Goal: Task Accomplishment & Management: Manage account settings

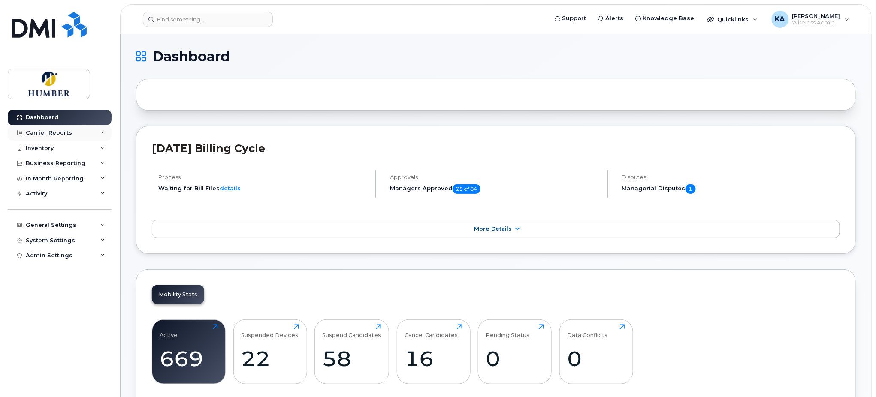
click at [106, 133] on div "Carrier Reports" at bounding box center [60, 132] width 104 height 15
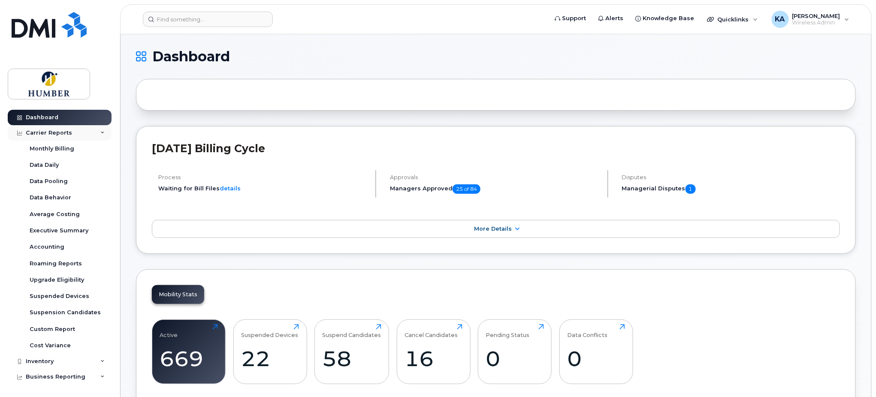
click at [102, 133] on div "Carrier Reports" at bounding box center [60, 132] width 104 height 15
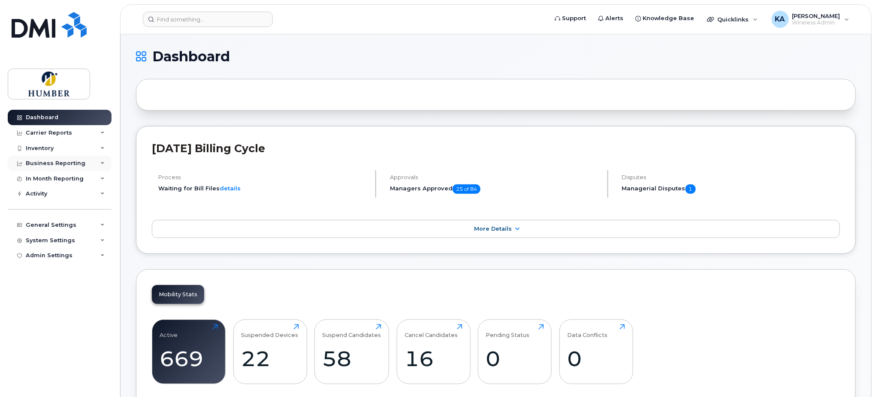
click at [101, 163] on icon at bounding box center [102, 163] width 4 height 4
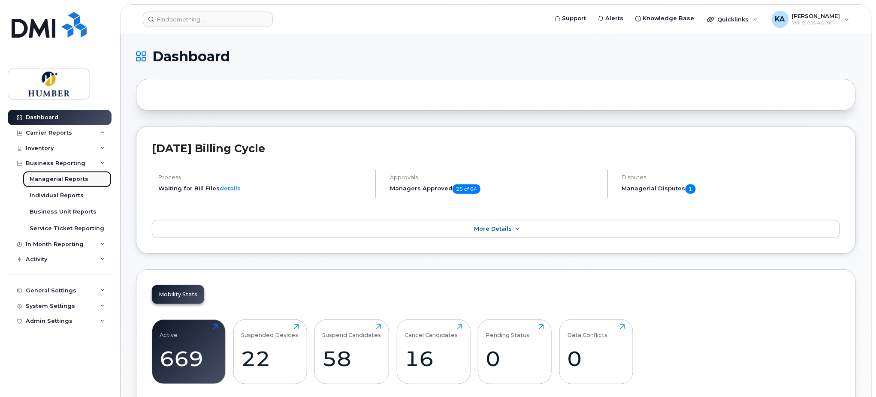
click at [81, 177] on div "Managerial Reports" at bounding box center [59, 179] width 59 height 8
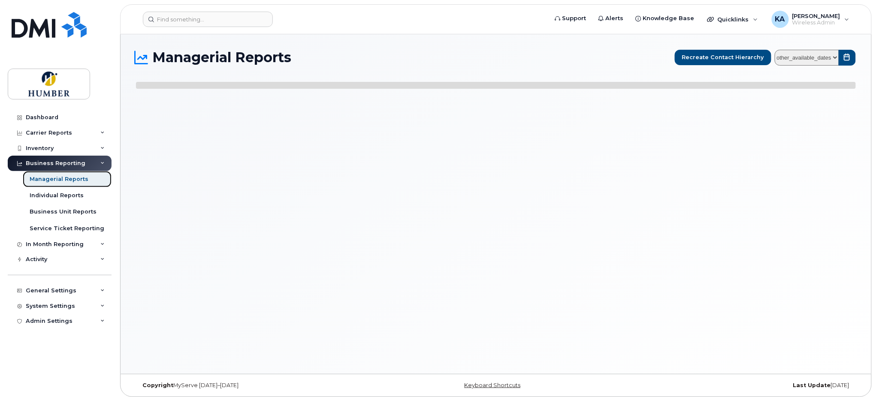
select select
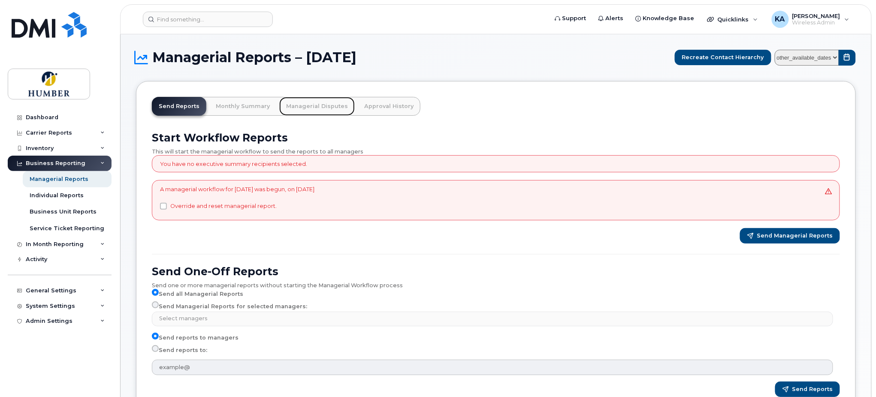
click at [317, 106] on link "Managerial Disputes" at bounding box center [316, 106] width 75 height 19
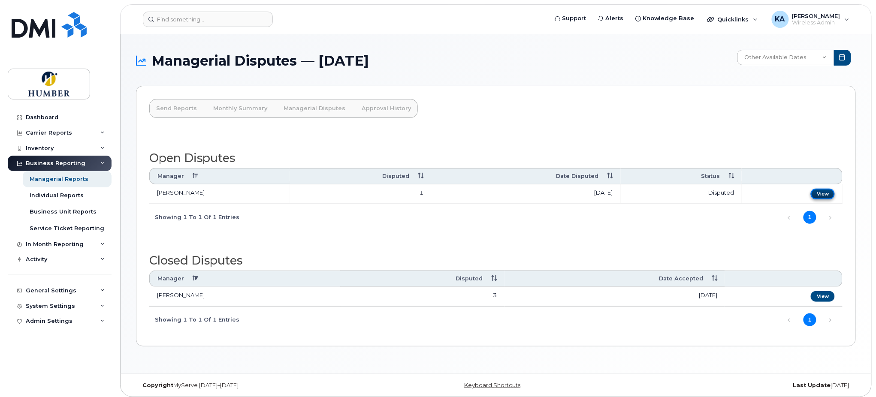
click at [824, 192] on link "View" at bounding box center [823, 194] width 24 height 11
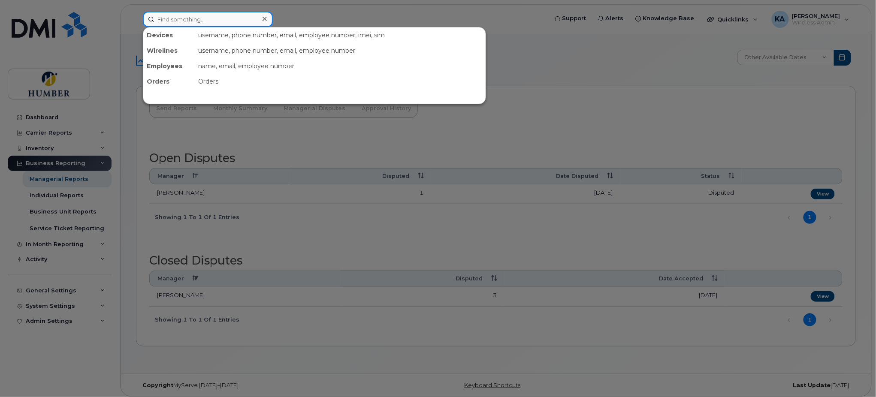
click at [198, 19] on input at bounding box center [208, 19] width 130 height 15
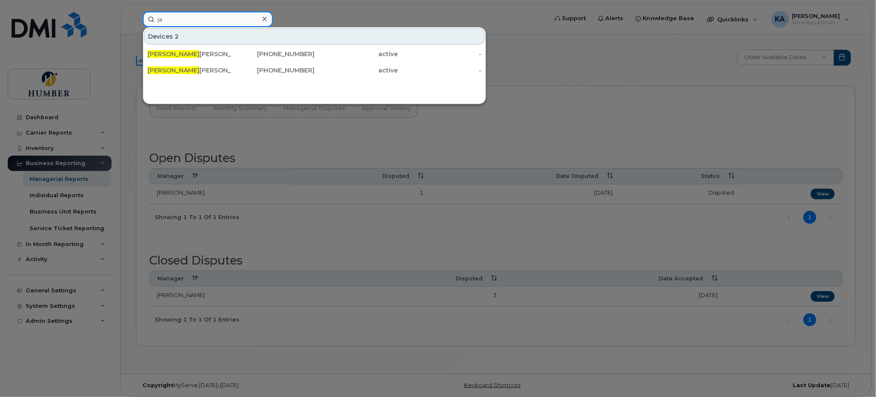
type input "j"
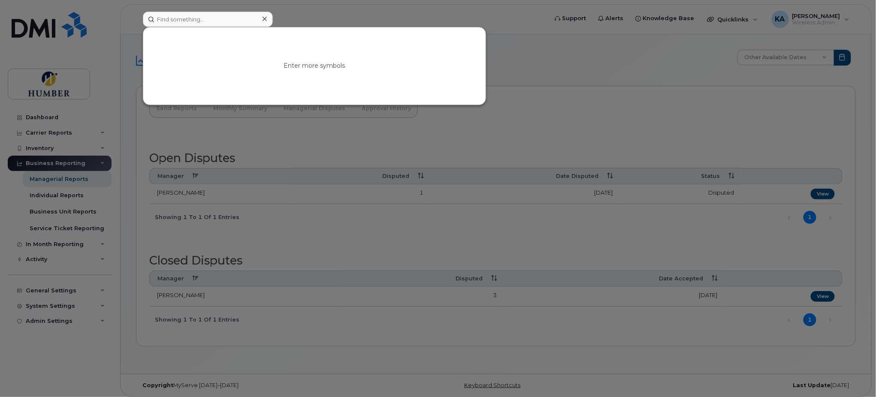
click at [524, 25] on div at bounding box center [438, 198] width 876 height 397
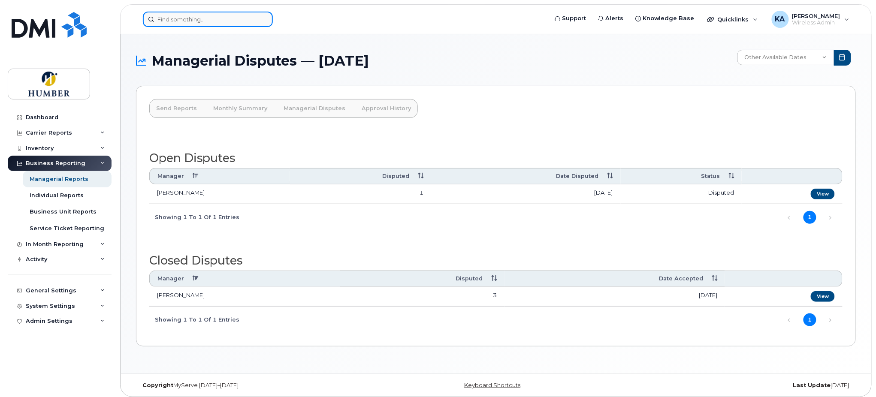
click at [200, 22] on input at bounding box center [208, 19] width 130 height 15
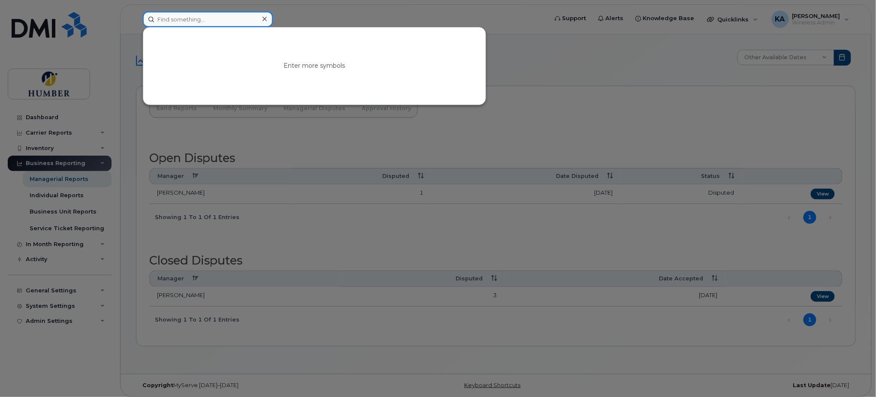
paste input "4168962987"
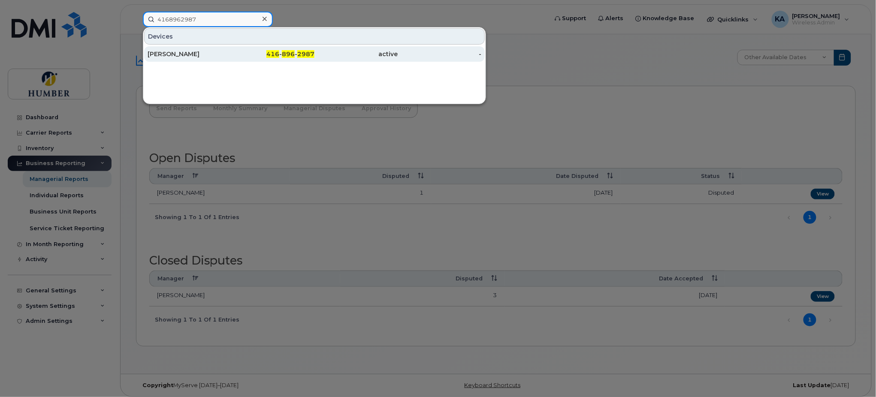
type input "4168962987"
click at [195, 53] on div "[PERSON_NAME]" at bounding box center [190, 54] width 84 height 9
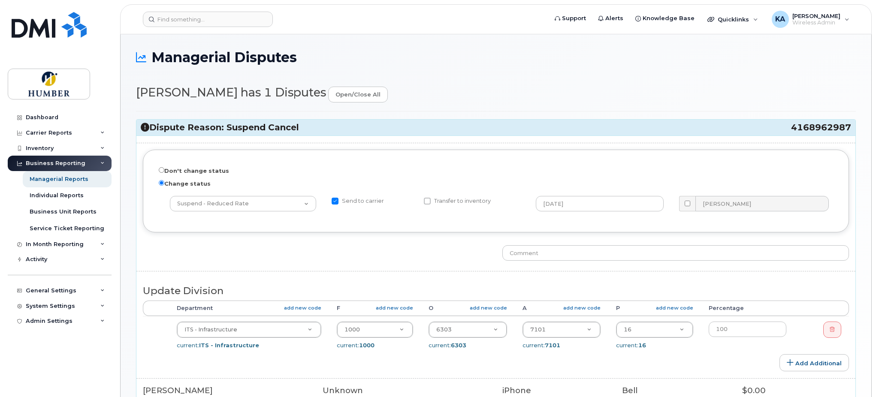
select select "5824781"
select select "5824989"
select select "5824737"
drag, startPoint x: 791, startPoint y: 130, endPoint x: 848, endPoint y: 136, distance: 57.4
click at [848, 136] on div "Dispute Reason: Suspend Cancel 4168962987 Don't change status Change status -- …" at bounding box center [496, 277] width 720 height 317
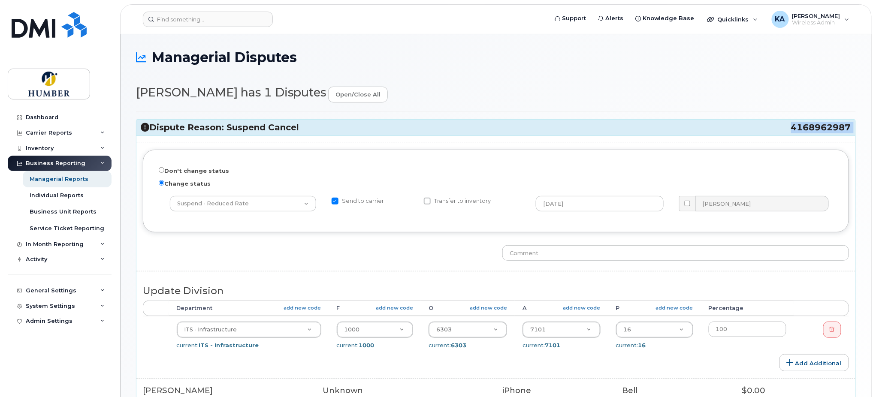
copy div "4168962987"
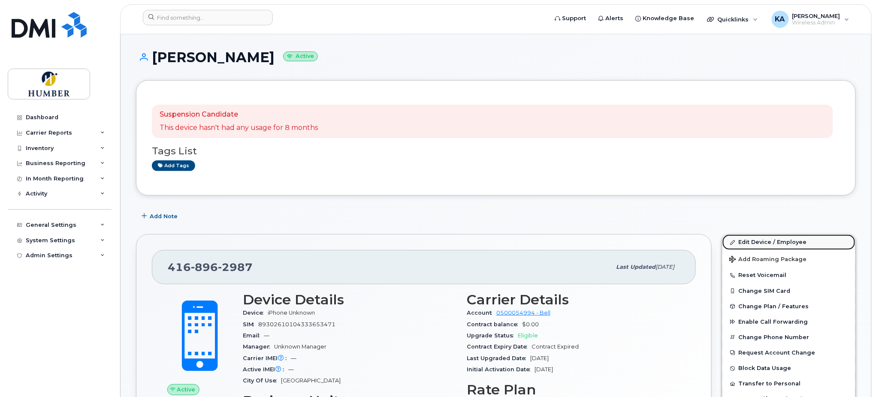
click at [762, 242] on link "Edit Device / Employee" at bounding box center [788, 242] width 133 height 15
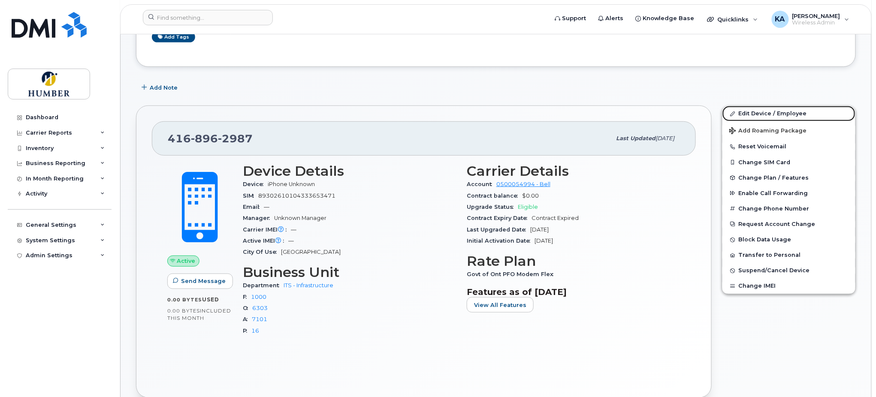
scroll to position [76, 0]
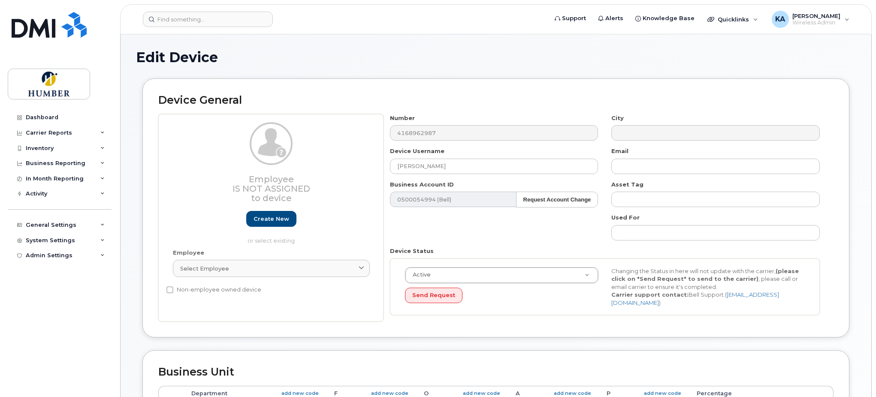
select select "5824781"
select select "5824989"
select select "5824737"
click at [416, 167] on input "[PERSON_NAME]" at bounding box center [494, 166] width 208 height 15
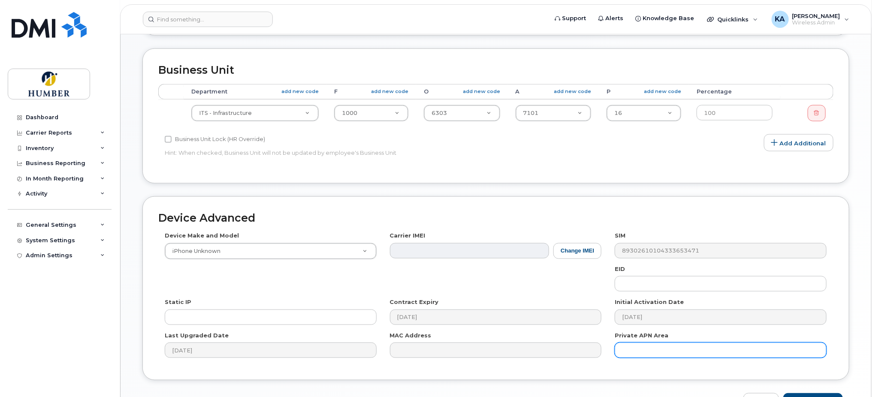
scroll to position [354, 0]
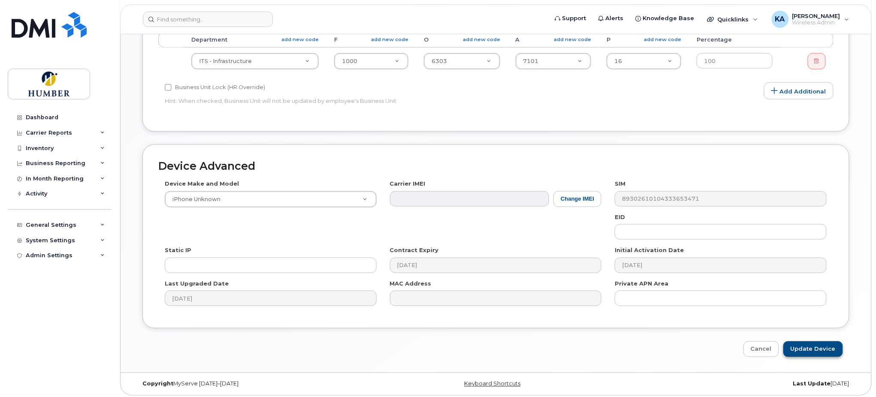
type input "[PERSON_NAME]"
click at [813, 344] on input "Update Device" at bounding box center [813, 349] width 60 height 16
type input "Saving..."
